Goal: Information Seeking & Learning: Learn about a topic

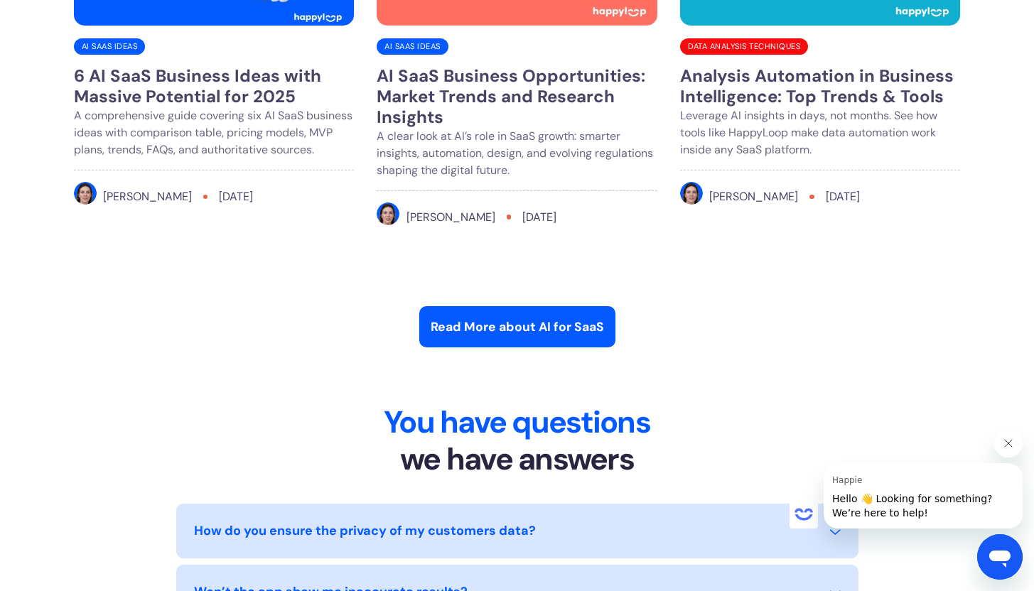
scroll to position [7034, 0]
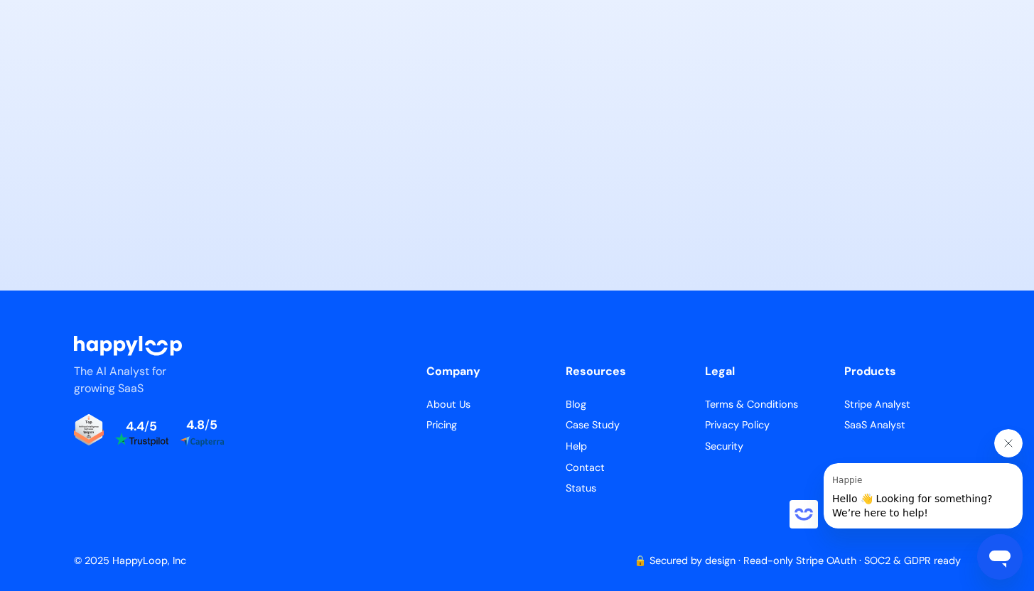
click at [1013, 441] on icon "Close message from Happie" at bounding box center [1007, 443] width 11 height 11
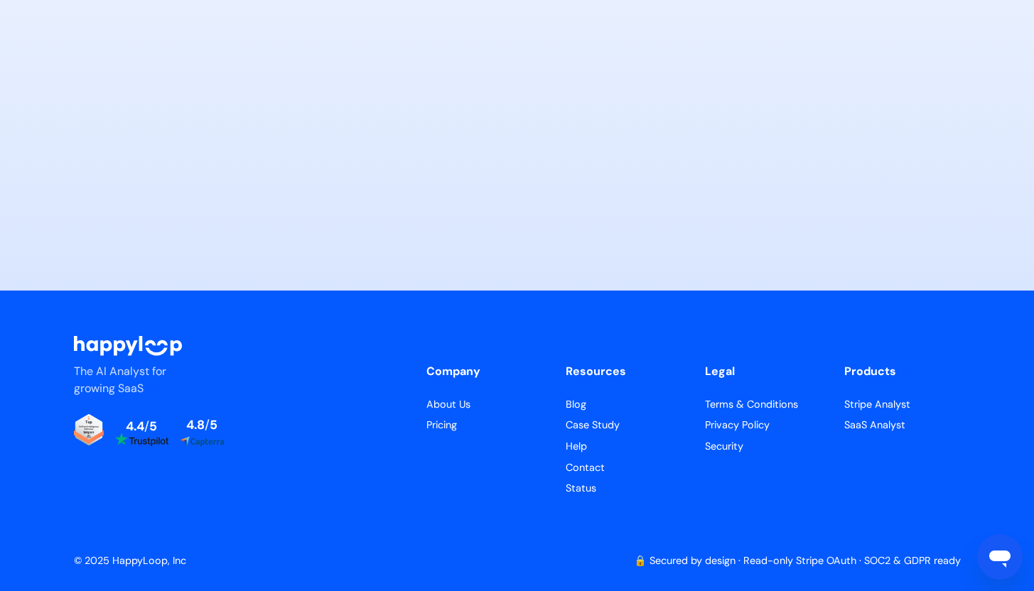
click at [450, 404] on link "About Us" at bounding box center [484, 405] width 117 height 16
